Goal: Information Seeking & Learning: Learn about a topic

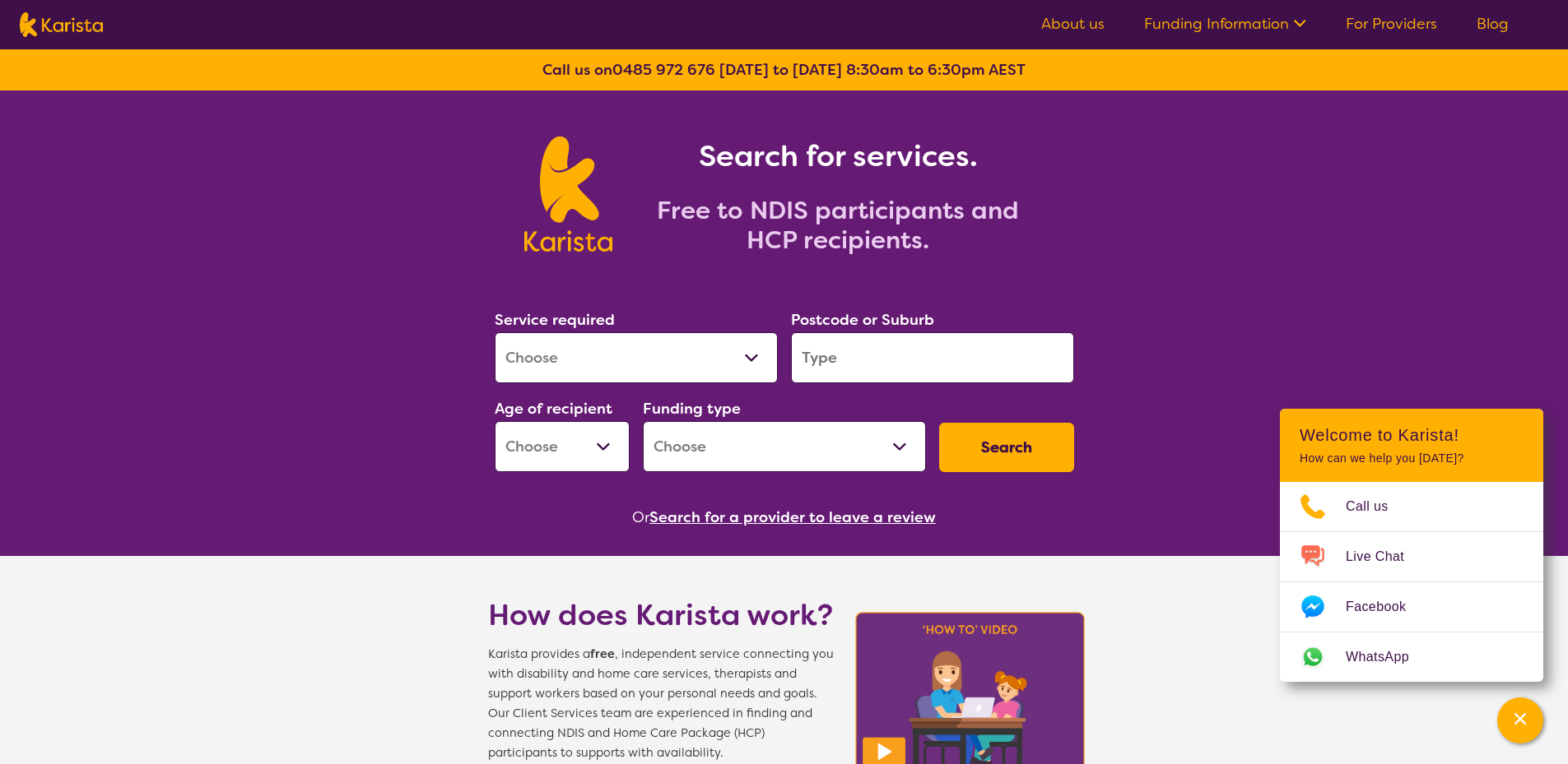
click at [1105, 21] on link "About us" at bounding box center [1073, 23] width 64 height 20
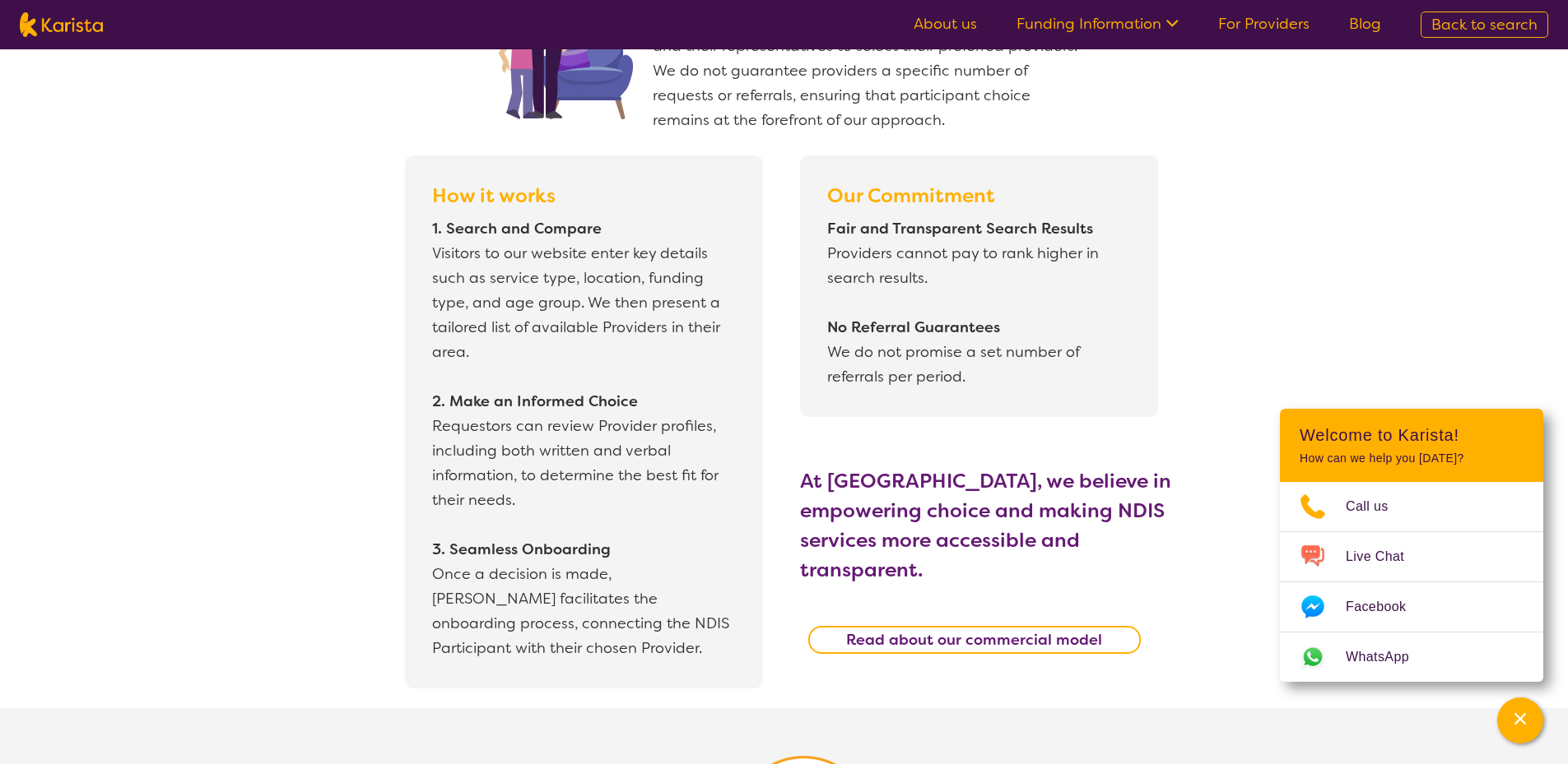
scroll to position [1399, 0]
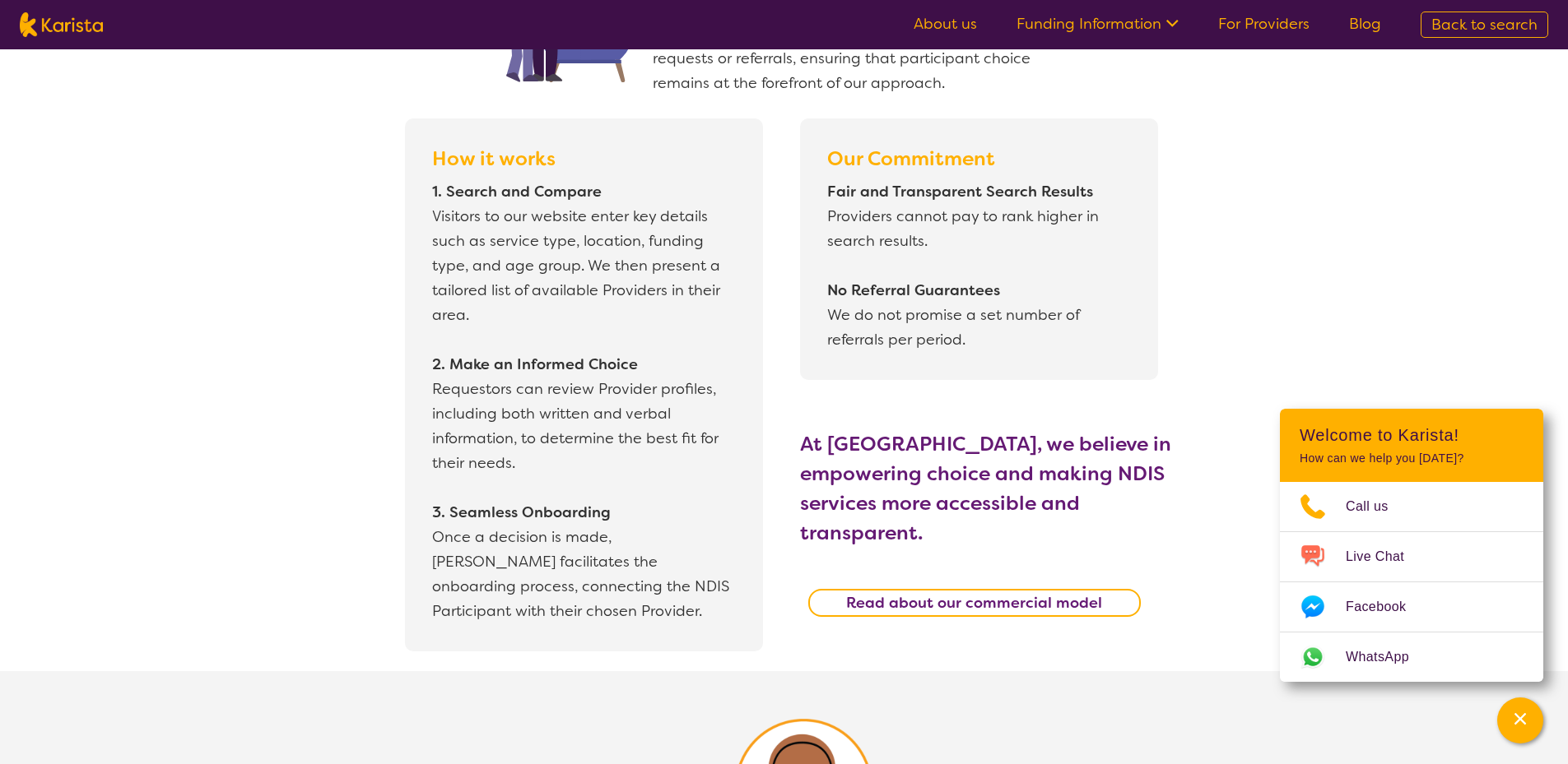
click at [861, 593] on b "Read about our commercial model" at bounding box center [975, 603] width 256 height 20
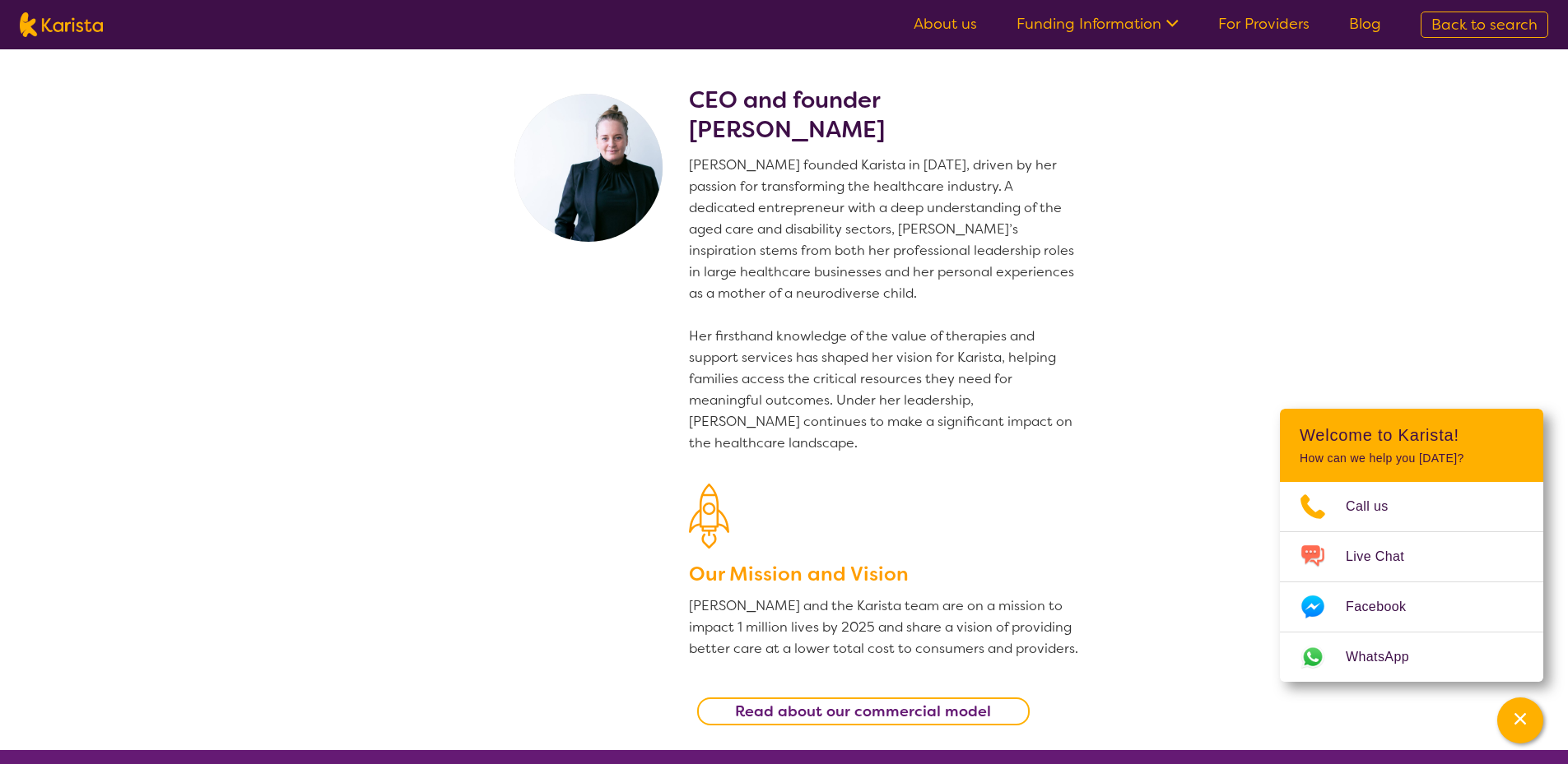
scroll to position [0, 0]
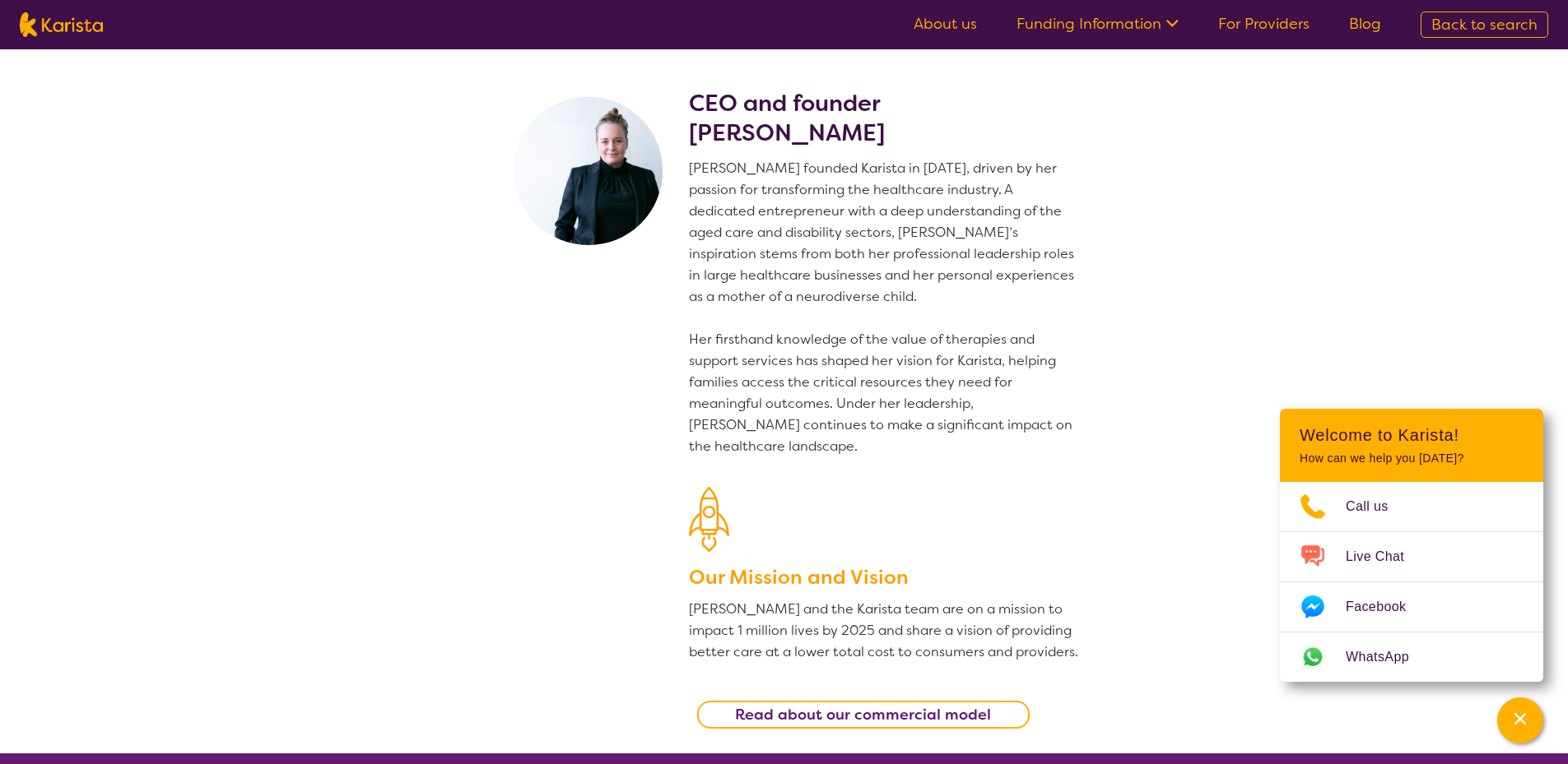
click at [1125, 19] on link "Funding Information" at bounding box center [1098, 23] width 162 height 20
